Goal: Task Accomplishment & Management: Use online tool/utility

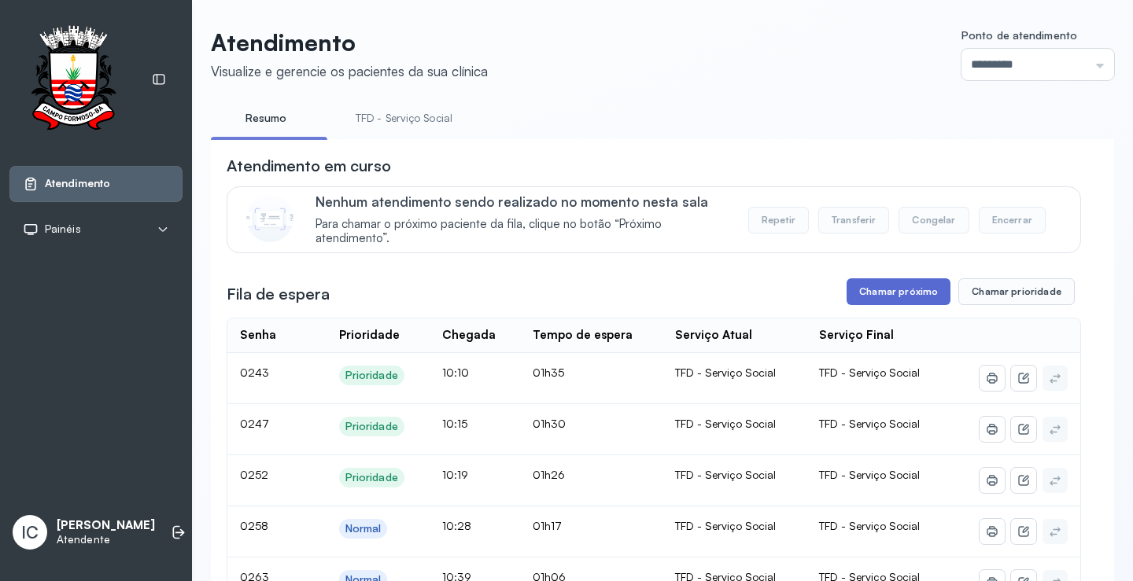
click at [891, 295] on button "Chamar próximo" at bounding box center [899, 292] width 104 height 27
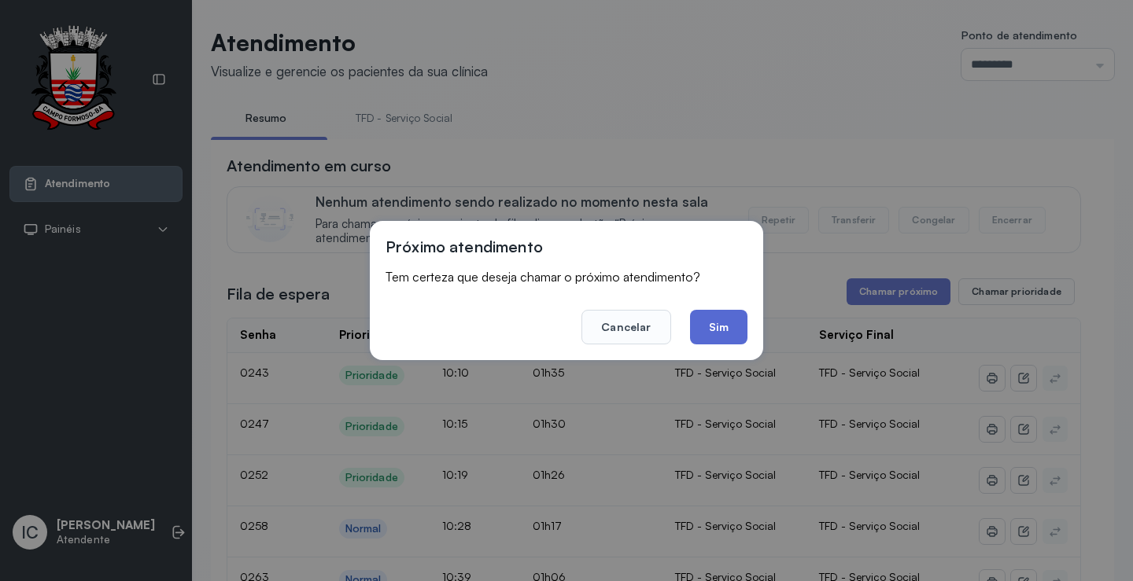
click at [719, 328] on button "Sim" at bounding box center [718, 327] width 57 height 35
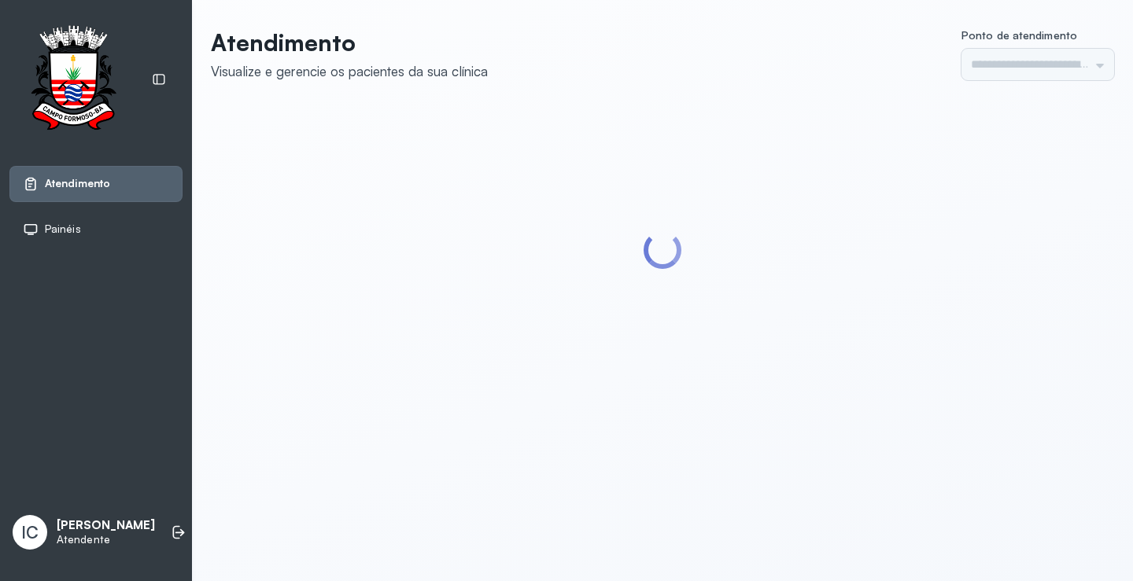
type input "*********"
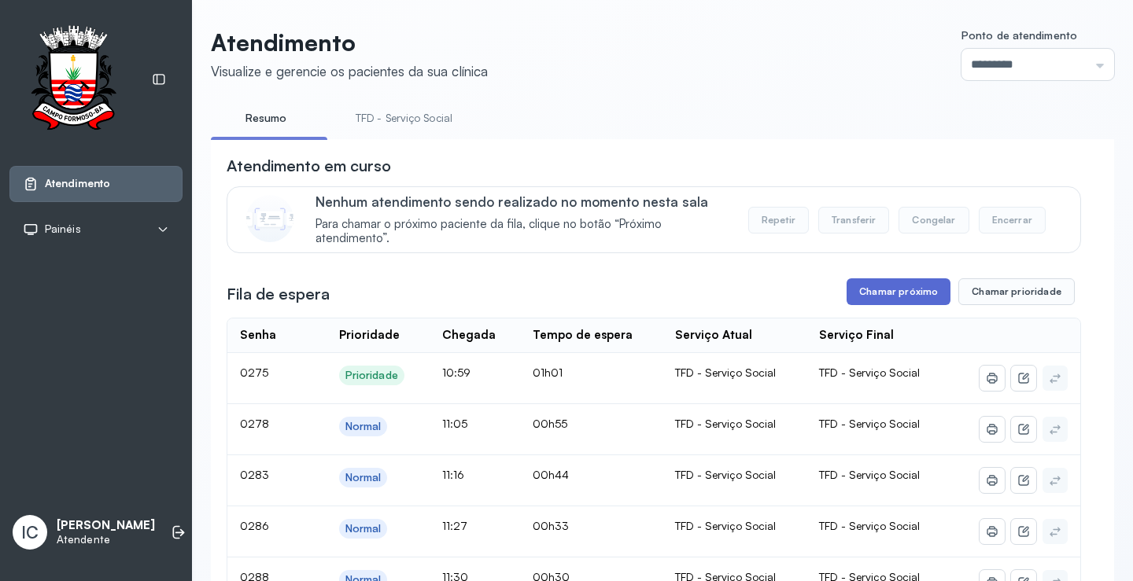
click at [870, 296] on button "Chamar próximo" at bounding box center [899, 292] width 104 height 27
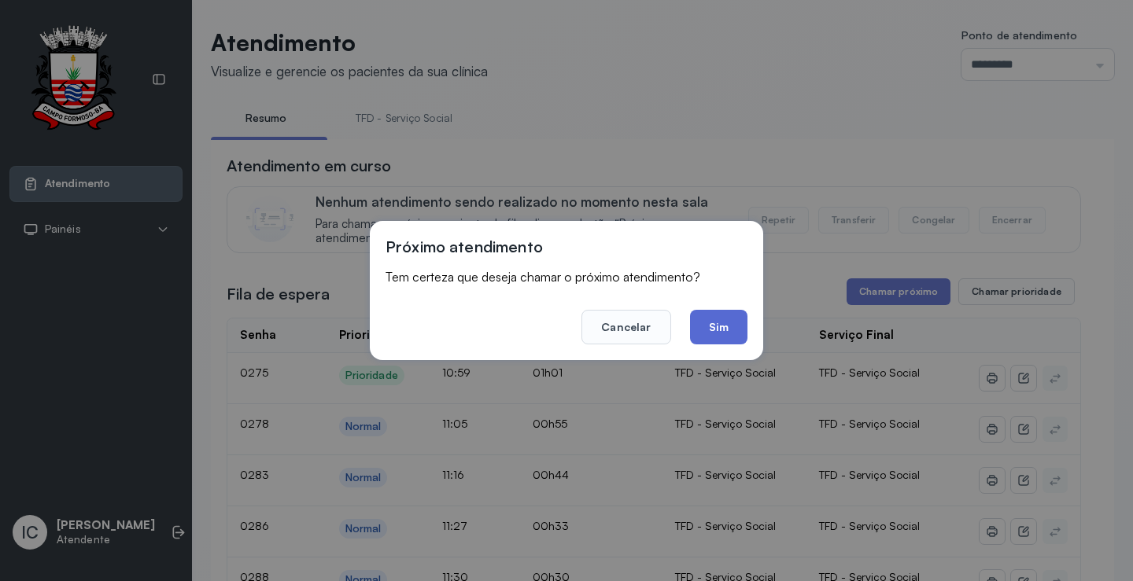
click at [729, 330] on button "Sim" at bounding box center [718, 327] width 57 height 35
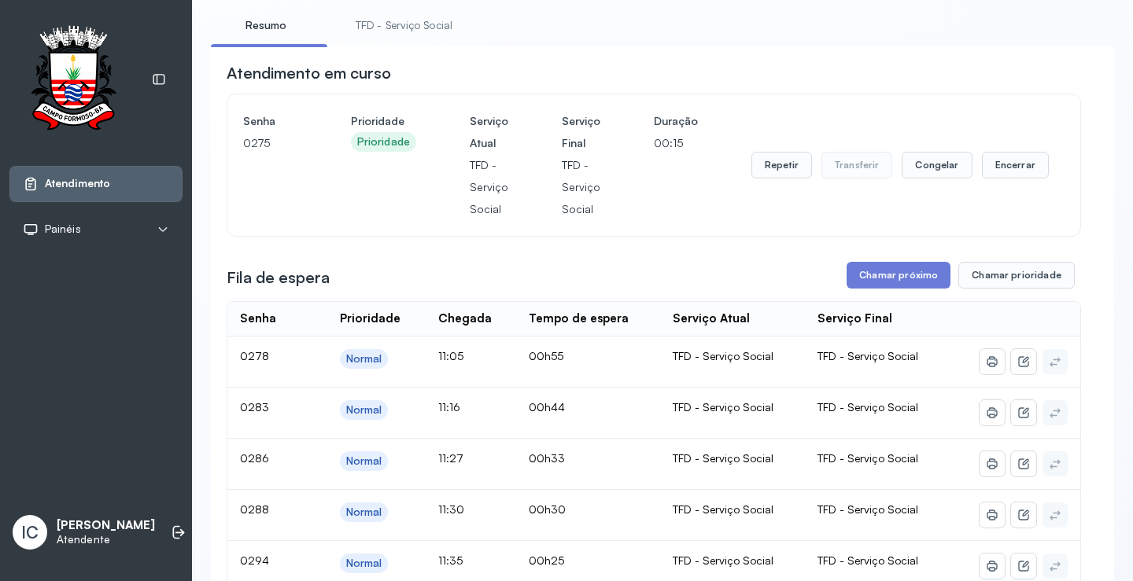
scroll to position [79, 0]
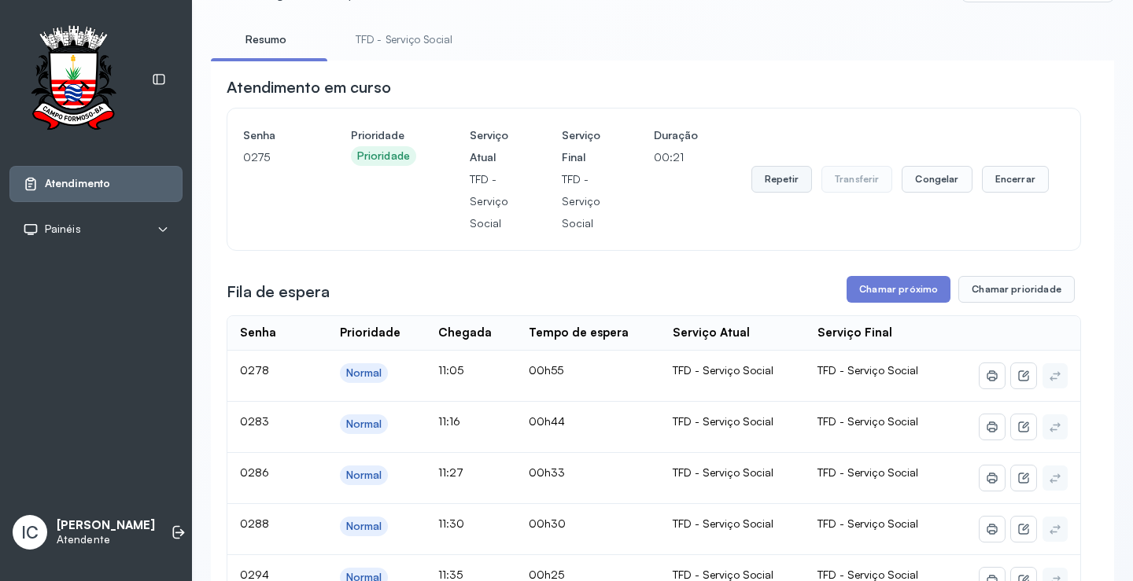
click at [773, 181] on button "Repetir" at bounding box center [781, 179] width 61 height 27
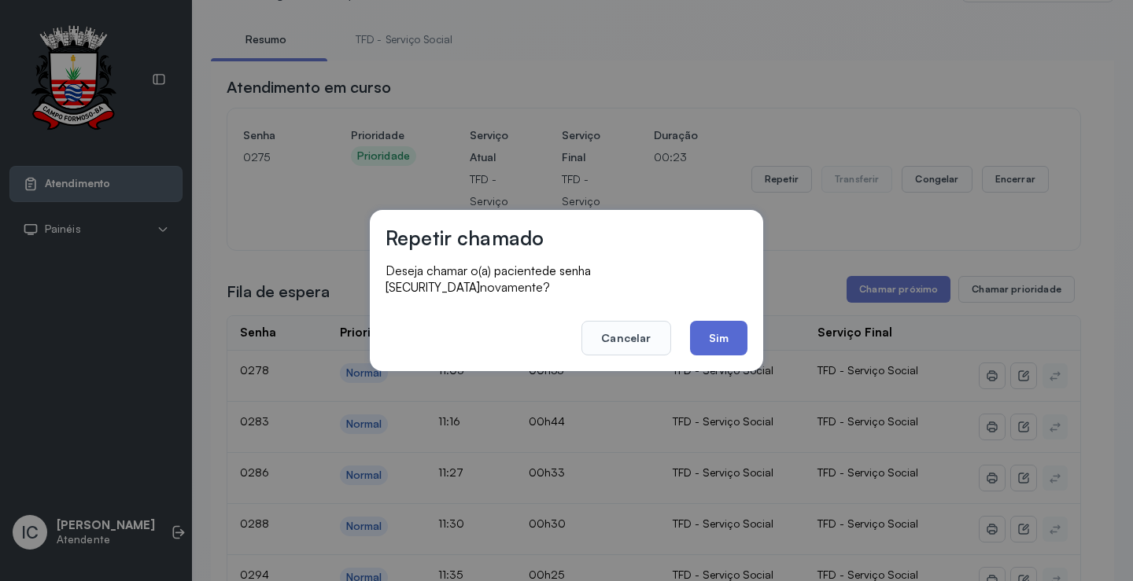
click at [731, 329] on button "Sim" at bounding box center [718, 338] width 57 height 35
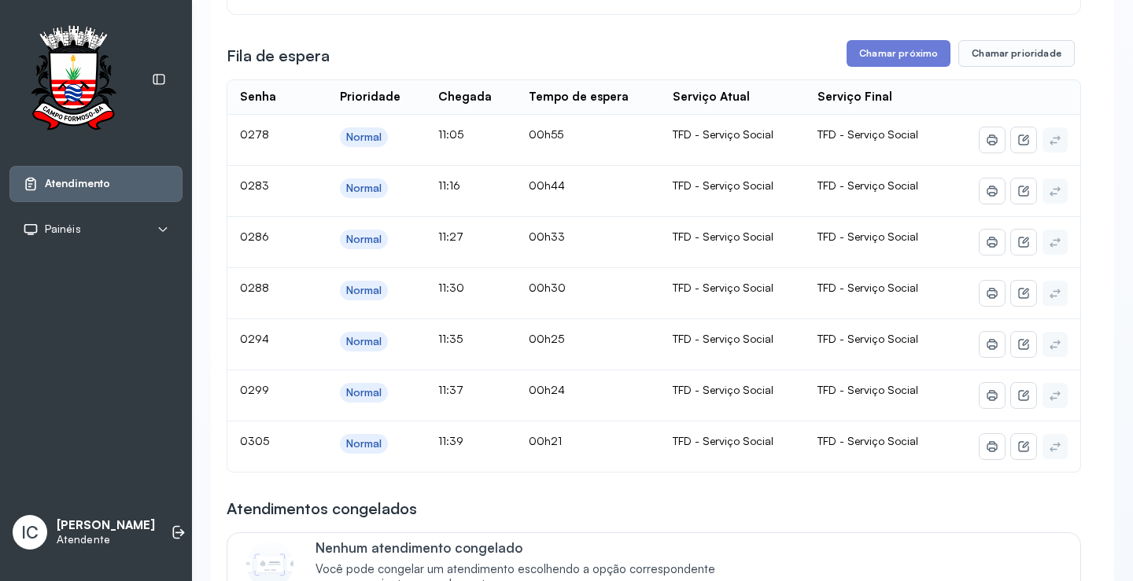
scroll to position [0, 0]
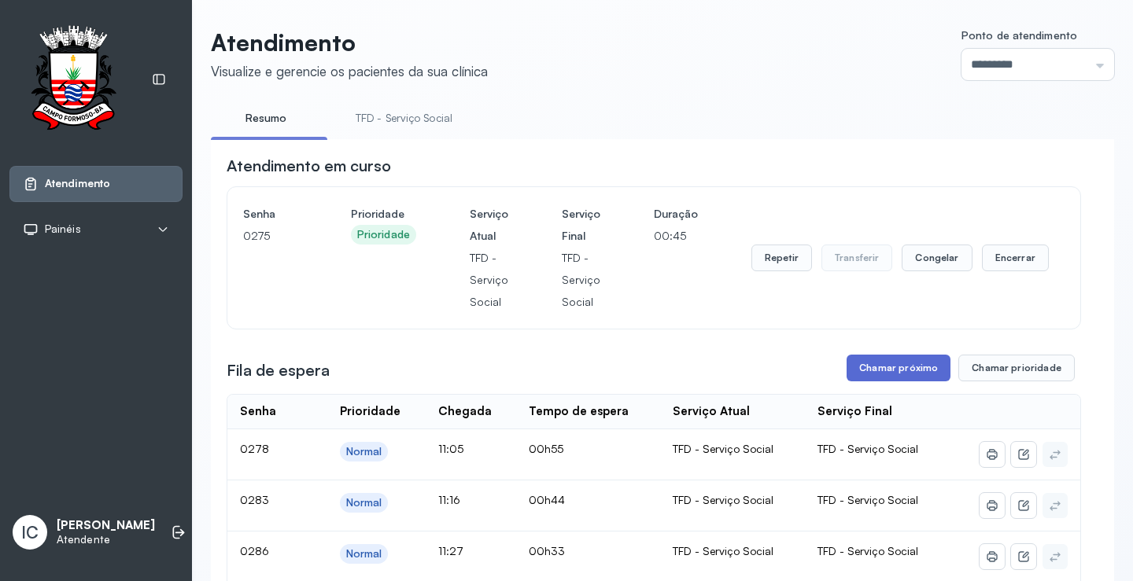
click at [898, 374] on button "Chamar próximo" at bounding box center [899, 368] width 104 height 27
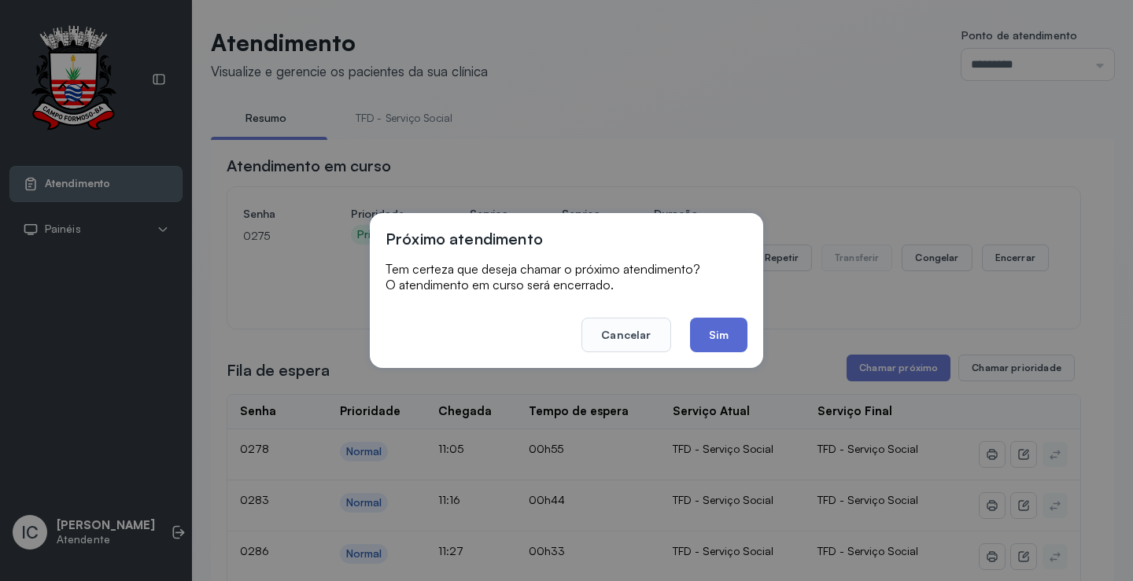
click at [729, 339] on button "Sim" at bounding box center [718, 335] width 57 height 35
